Goal: Check status: Check status

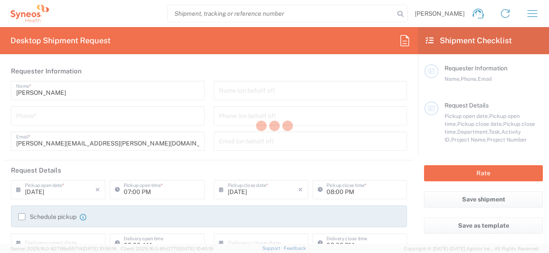
type input "3226"
type input "[US_STATE]"
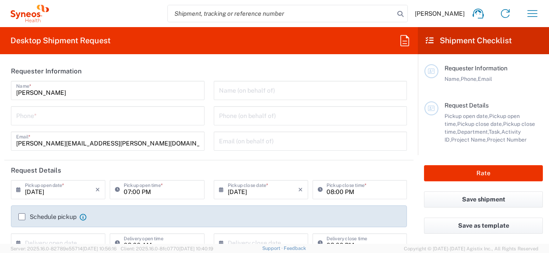
type input "[GEOGRAPHIC_DATA]"
type input "Syneos Health, LLC-[GEOGRAPHIC_DATA] [GEOGRAPHIC_DATA] [GEOGRAPHIC_DATA]"
click at [299, 14] on input "search" at bounding box center [281, 13] width 226 height 17
type input "56453879"
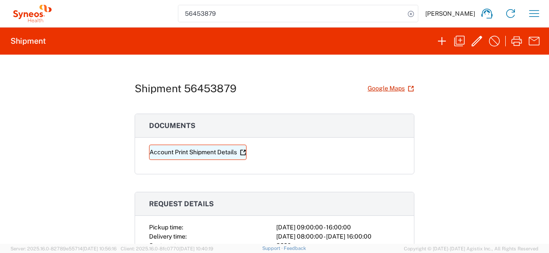
click at [217, 151] on link "Account Print Shipment Details" at bounding box center [197, 152] width 97 height 15
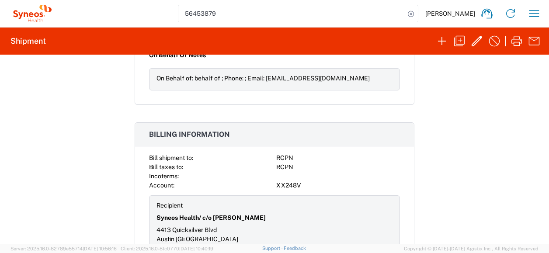
scroll to position [1075, 0]
